Goal: Browse casually

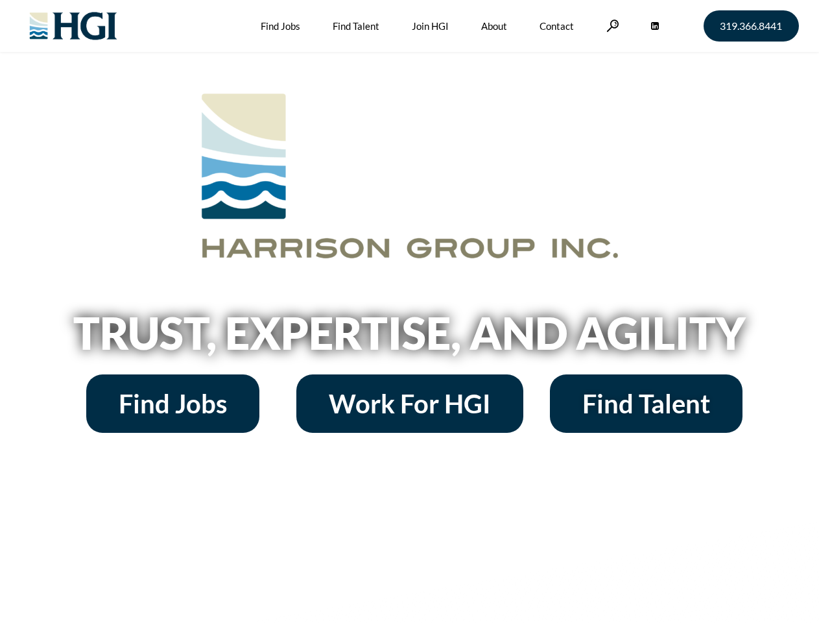
click at [409, 311] on h2 "Trust, Expertise, and Agility" at bounding box center [410, 333] width 740 height 44
click at [611, 25] on link at bounding box center [613, 25] width 13 height 12
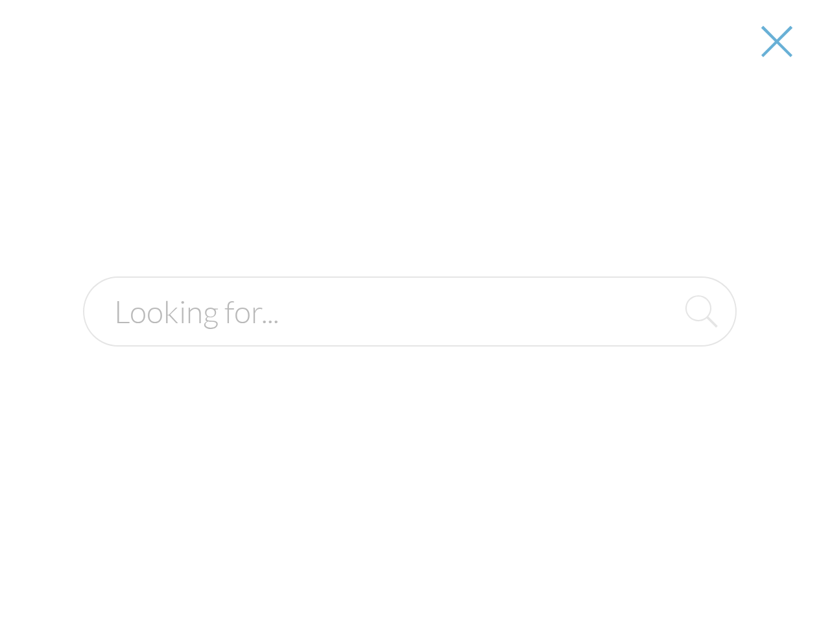
click at [409, 337] on div at bounding box center [410, 311] width 818 height 623
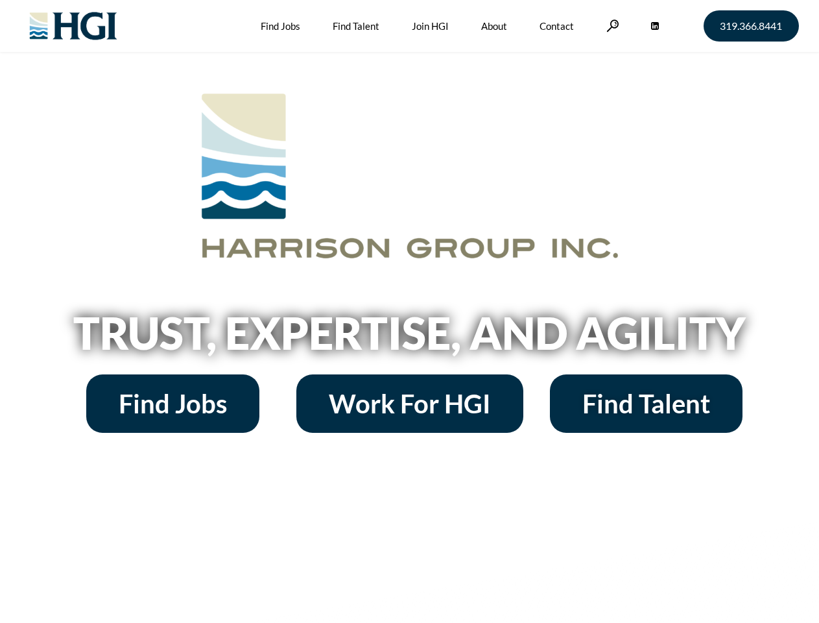
click at [409, 311] on h2 "Trust, Expertise, and Agility" at bounding box center [410, 333] width 740 height 44
click at [611, 25] on link at bounding box center [613, 25] width 13 height 12
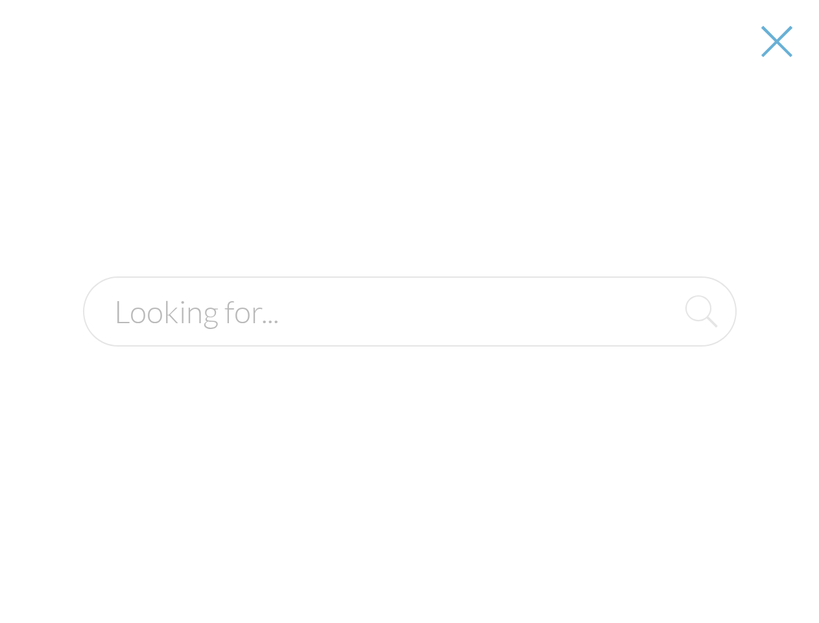
click at [409, 337] on div at bounding box center [410, 311] width 818 height 623
